Goal: Task Accomplishment & Management: Complete application form

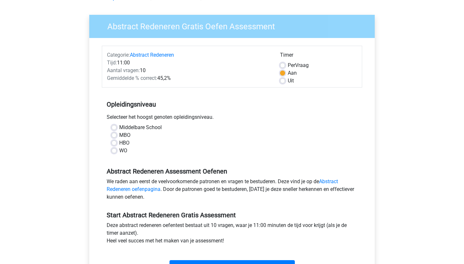
scroll to position [43, 0]
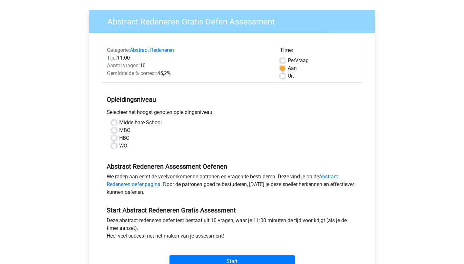
click at [119, 147] on label "WO" at bounding box center [123, 146] width 8 height 8
click at [114, 147] on input "WO" at bounding box center [114, 145] width 5 height 6
radio input "true"
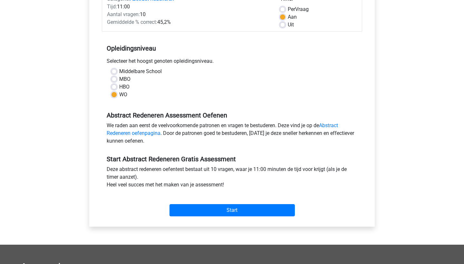
scroll to position [95, 0]
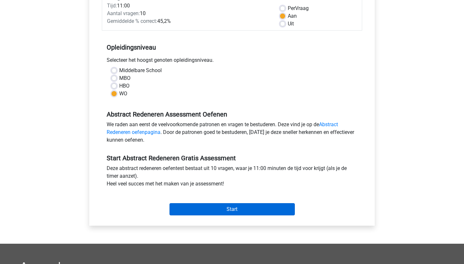
click at [201, 209] on input "Start" at bounding box center [232, 209] width 125 height 12
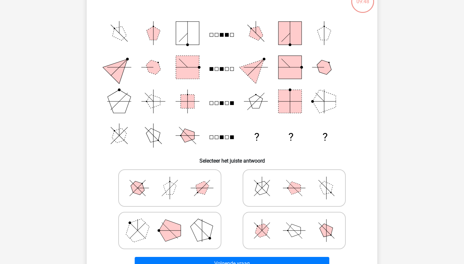
scroll to position [57, 0]
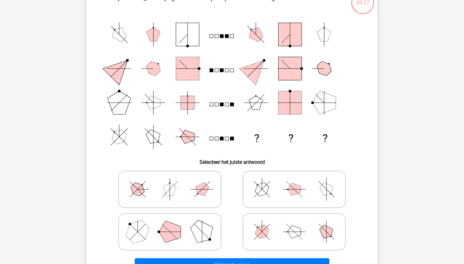
click at [201, 229] on polygon at bounding box center [202, 231] width 31 height 31
click at [174, 224] on input "radio" at bounding box center [172, 222] width 4 height 4
radio input "true"
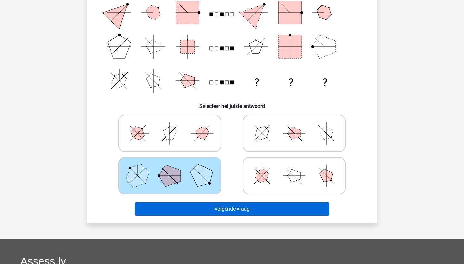
click at [212, 212] on button "Volgende vraag" at bounding box center [232, 209] width 195 height 14
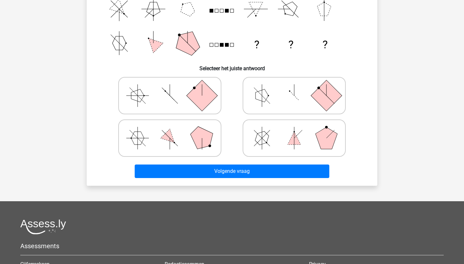
scroll to position [133, 0]
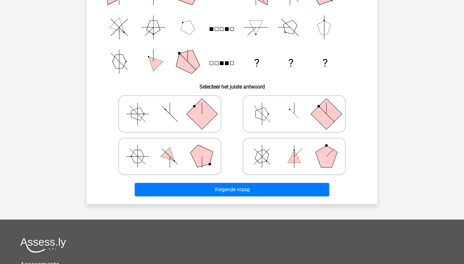
click at [285, 160] on icon at bounding box center [294, 157] width 97 height 32
click at [294, 149] on input "radio" at bounding box center [296, 146] width 4 height 4
radio input "true"
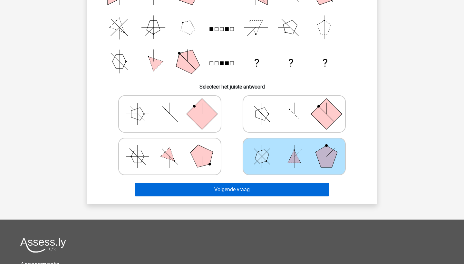
click at [276, 187] on button "Volgende vraag" at bounding box center [232, 190] width 195 height 14
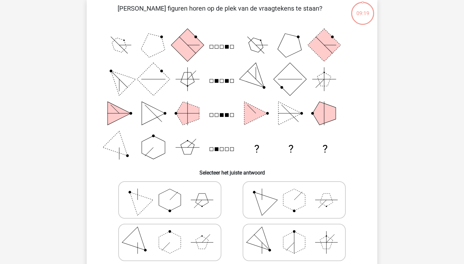
scroll to position [32, 0]
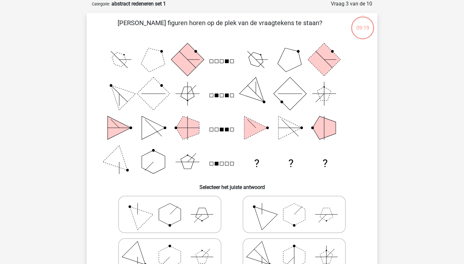
click at [279, 198] on label at bounding box center [294, 214] width 103 height 37
click at [294, 202] on input "radio" at bounding box center [296, 204] width 4 height 4
radio input "true"
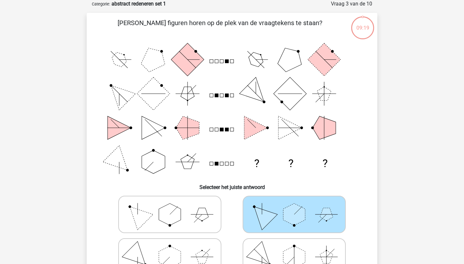
click at [280, 208] on icon at bounding box center [294, 215] width 97 height 32
click at [294, 207] on input "radio" at bounding box center [296, 204] width 4 height 4
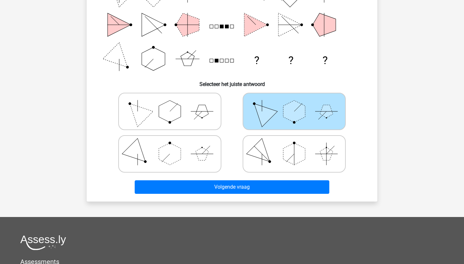
scroll to position [136, 0]
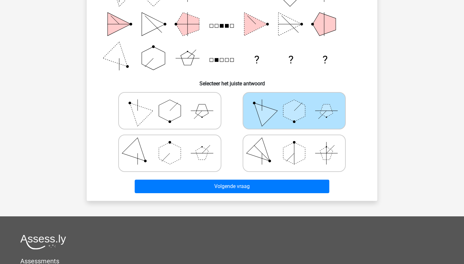
click at [281, 162] on icon at bounding box center [294, 153] width 97 height 32
click at [294, 145] on input "radio" at bounding box center [296, 143] width 4 height 4
radio input "true"
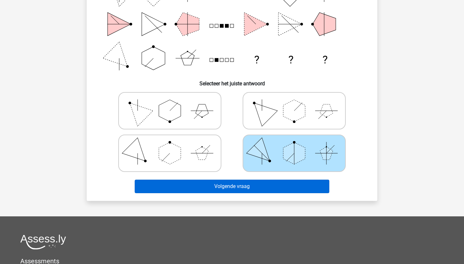
click at [276, 182] on button "Volgende vraag" at bounding box center [232, 187] width 195 height 14
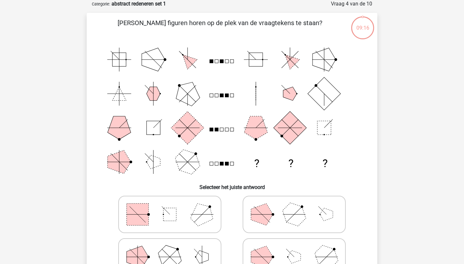
click at [281, 200] on icon at bounding box center [294, 215] width 97 height 32
click at [294, 202] on input "radio" at bounding box center [296, 204] width 4 height 4
radio input "true"
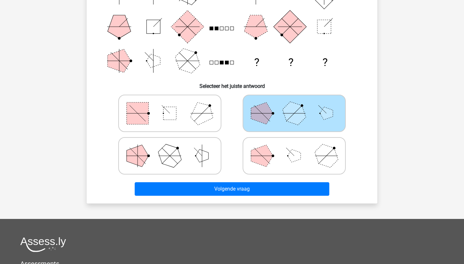
drag, startPoint x: 278, startPoint y: 206, endPoint x: 280, endPoint y: 201, distance: 5.4
click at [278, 206] on div "Registreer Nederlands English" at bounding box center [232, 128] width 464 height 523
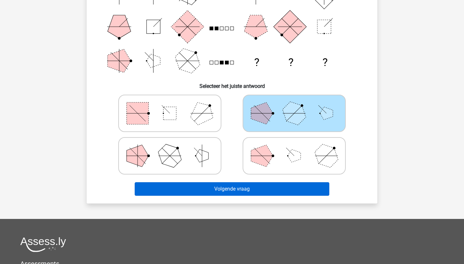
click at [278, 191] on button "Volgende vraag" at bounding box center [232, 189] width 195 height 14
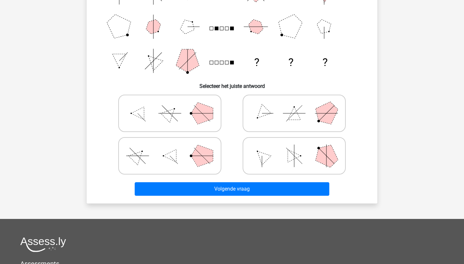
scroll to position [32, 0]
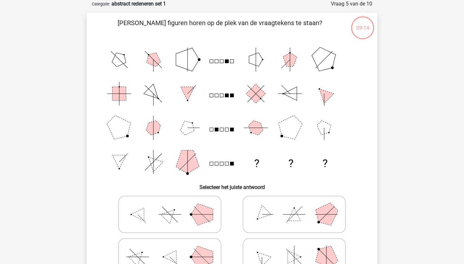
click at [148, 210] on icon at bounding box center [170, 215] width 97 height 32
click at [170, 207] on input "radio" at bounding box center [172, 204] width 4 height 4
radio input "true"
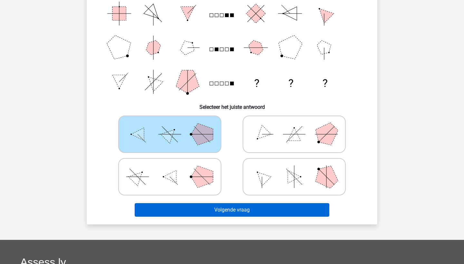
click at [168, 214] on button "Volgende vraag" at bounding box center [232, 210] width 195 height 14
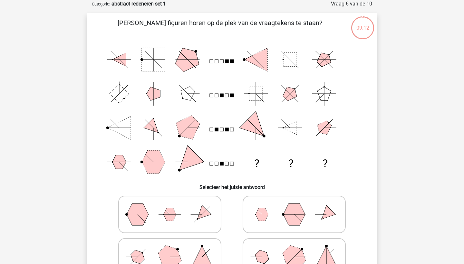
click at [171, 243] on icon at bounding box center [170, 257] width 97 height 32
click at [171, 245] on input "radio" at bounding box center [172, 247] width 4 height 4
radio input "true"
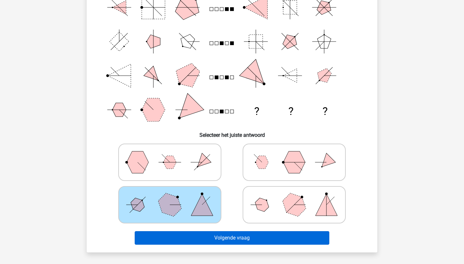
click at [190, 237] on button "Volgende vraag" at bounding box center [232, 238] width 195 height 14
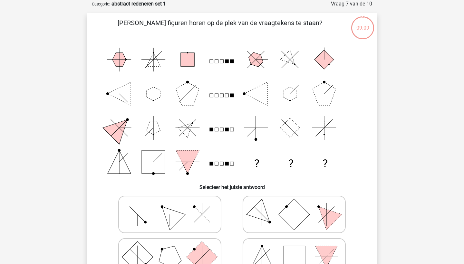
click at [193, 221] on icon at bounding box center [170, 215] width 97 height 32
click at [174, 207] on input "radio" at bounding box center [172, 204] width 4 height 4
radio input "true"
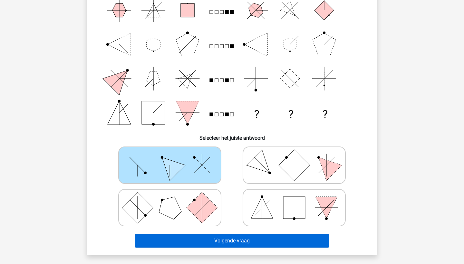
click at [197, 234] on button "Volgende vraag" at bounding box center [232, 241] width 195 height 14
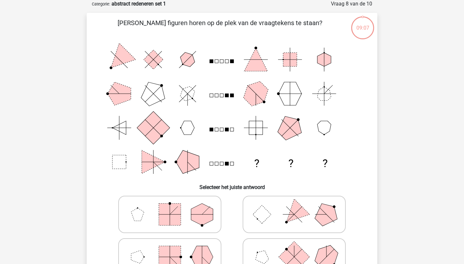
click at [196, 231] on label at bounding box center [169, 214] width 103 height 37
click at [174, 207] on input "radio" at bounding box center [172, 204] width 4 height 4
radio input "true"
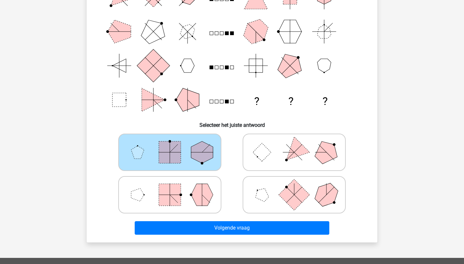
click at [198, 242] on div "Welke figuren horen op de plek van de vraagtekens te staan? ? ? ? Selecteer het…" at bounding box center [232, 97] width 291 height 292
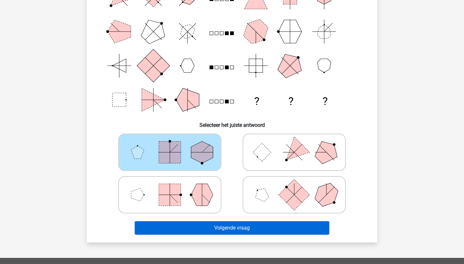
click at [199, 232] on button "Volgende vraag" at bounding box center [232, 228] width 195 height 14
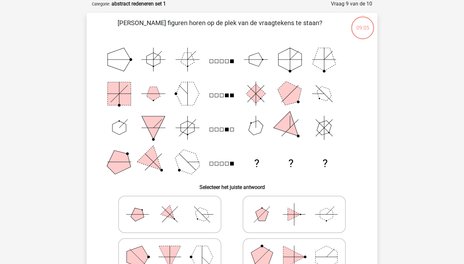
click at [261, 254] on polygon at bounding box center [262, 257] width 22 height 22
click at [294, 249] on input "radio" at bounding box center [296, 247] width 4 height 4
radio input "true"
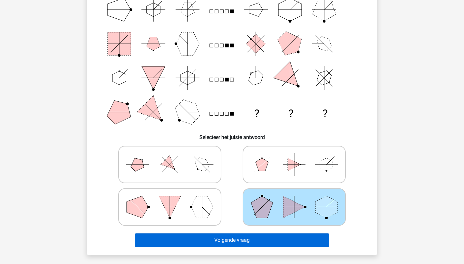
click at [255, 242] on button "Volgende vraag" at bounding box center [232, 241] width 195 height 14
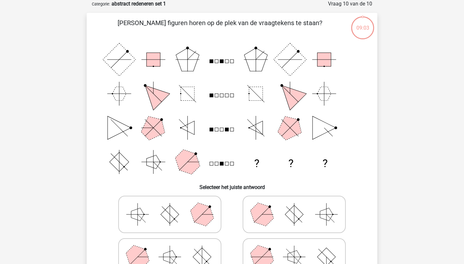
click at [266, 222] on polygon at bounding box center [262, 214] width 31 height 31
click at [294, 207] on input "radio" at bounding box center [296, 204] width 4 height 4
radio input "true"
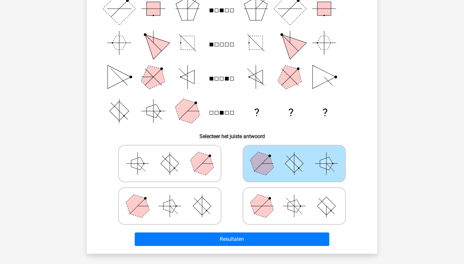
scroll to position [85, 0]
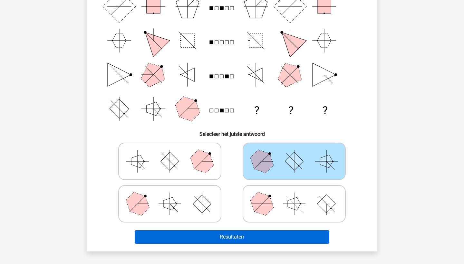
click at [267, 241] on button "Resultaten" at bounding box center [232, 238] width 195 height 14
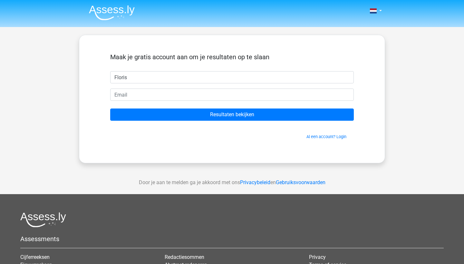
type input "Floris"
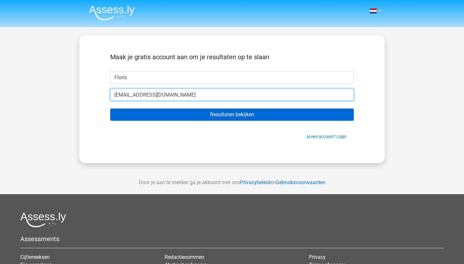
type input "florisvoorden@gmail.com"
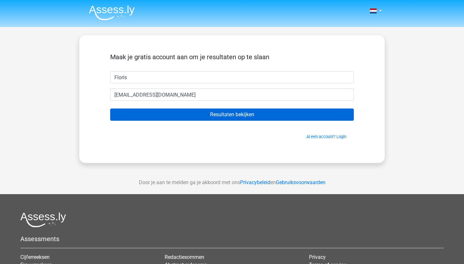
click at [248, 113] on input "Resultaten bekijken" at bounding box center [232, 115] width 244 height 12
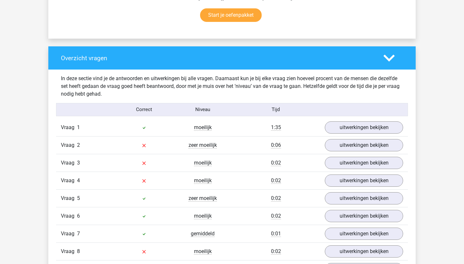
scroll to position [440, 0]
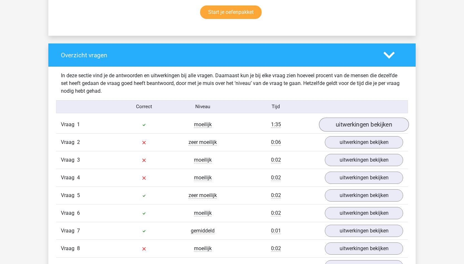
click at [380, 126] on link "uitwerkingen bekijken" at bounding box center [364, 125] width 90 height 14
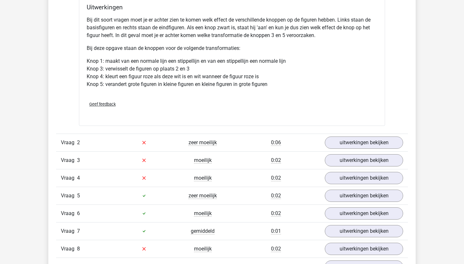
scroll to position [858, 0]
click at [348, 141] on link "uitwerkingen bekijken" at bounding box center [364, 143] width 90 height 14
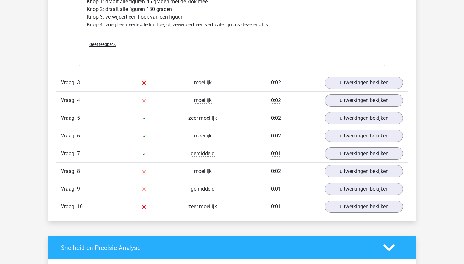
scroll to position [1367, 0]
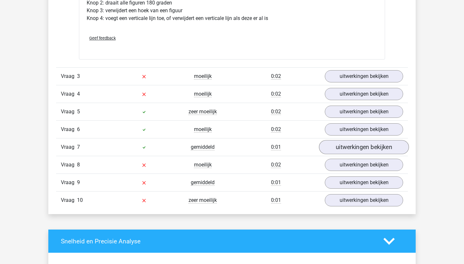
click at [363, 144] on link "uitwerkingen bekijken" at bounding box center [364, 147] width 90 height 14
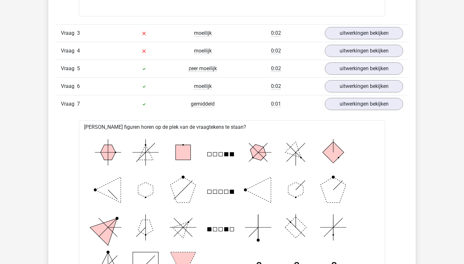
scroll to position [1401, 0]
